Goal: Information Seeking & Learning: Learn about a topic

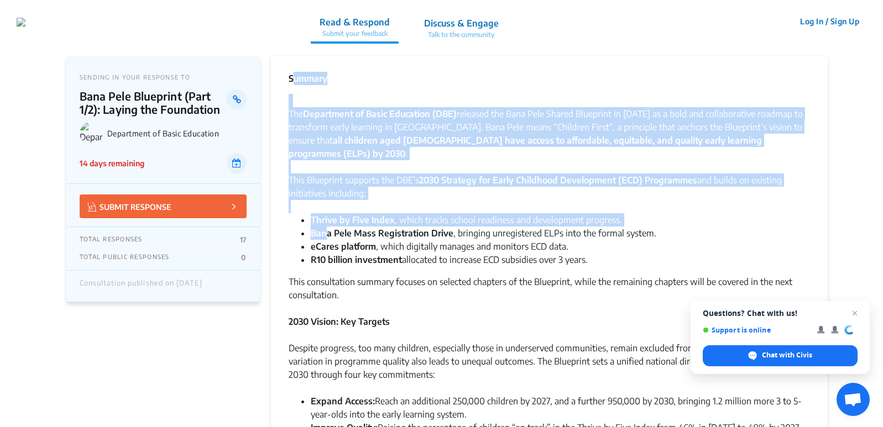
drag, startPoint x: 289, startPoint y: 76, endPoint x: 324, endPoint y: 225, distance: 152.8
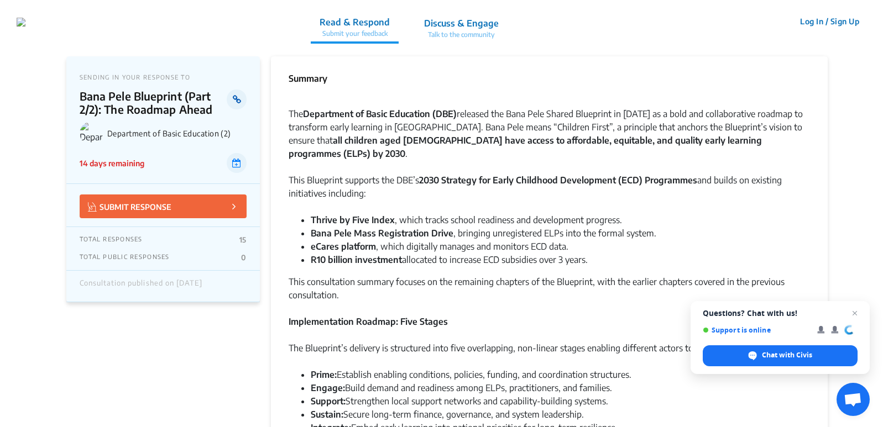
click at [237, 98] on icon at bounding box center [237, 99] width 8 height 9
